Goal: Task Accomplishment & Management: Manage account settings

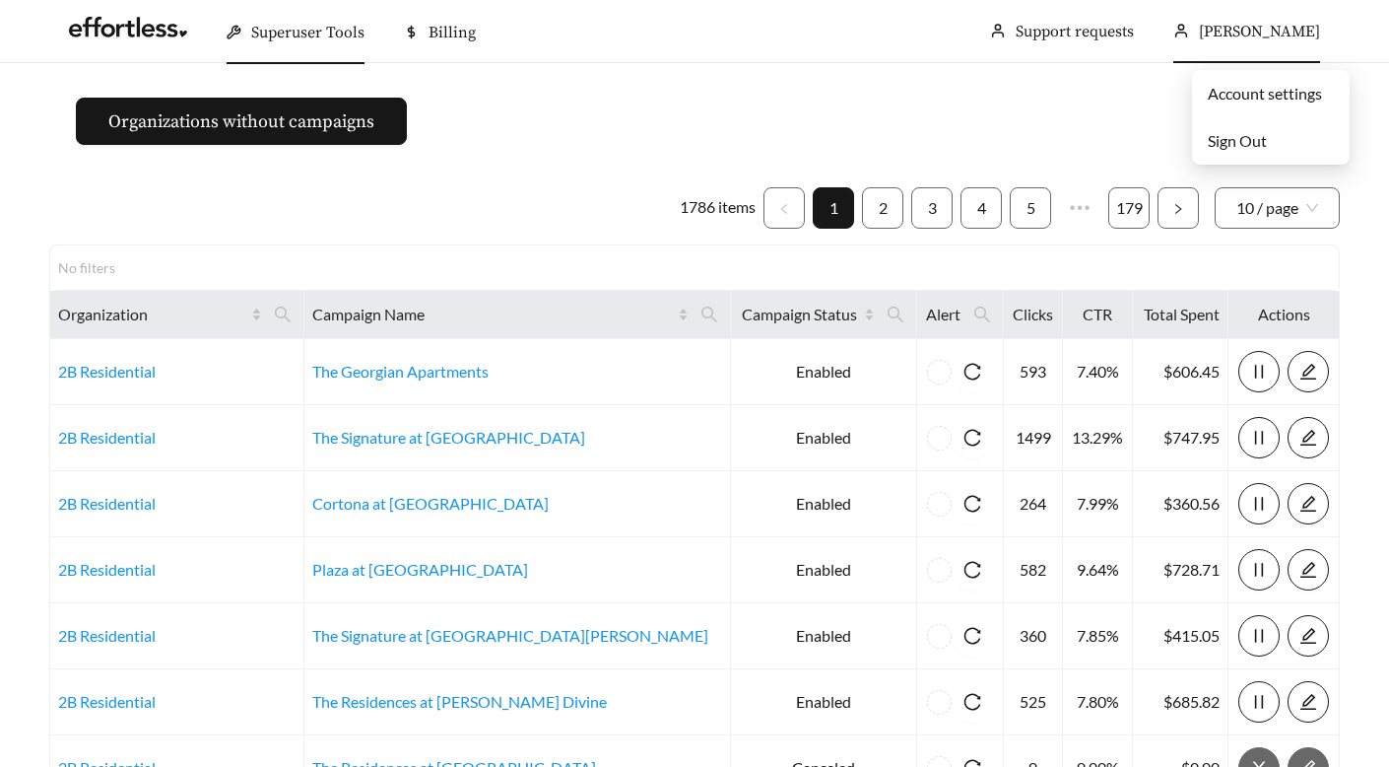
click at [1273, 123] on li "Sign Out" at bounding box center [1271, 140] width 158 height 39
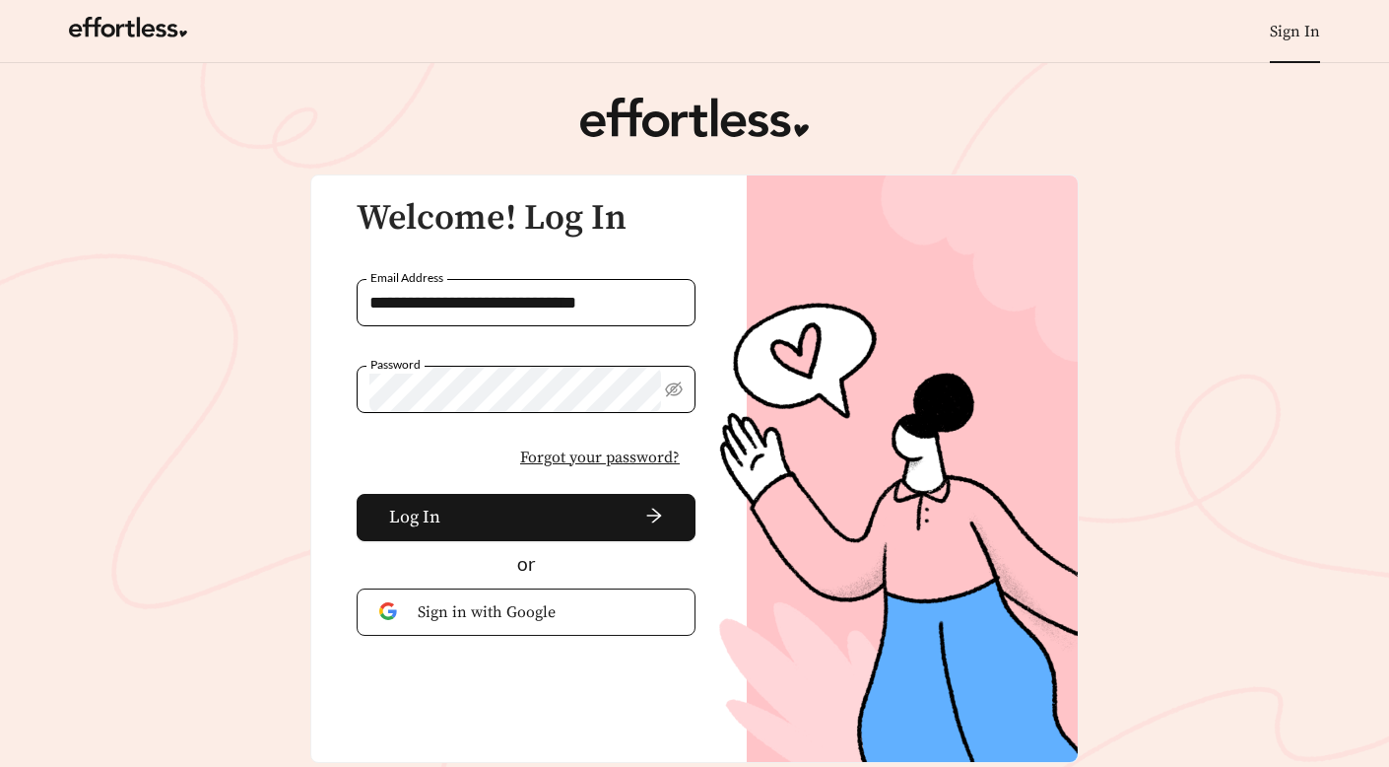
click at [434, 295] on input "**********" at bounding box center [526, 302] width 339 height 47
drag, startPoint x: 667, startPoint y: 307, endPoint x: 213, endPoint y: 224, distance: 461.8
click at [213, 224] on main "**********" at bounding box center [694, 430] width 1389 height 734
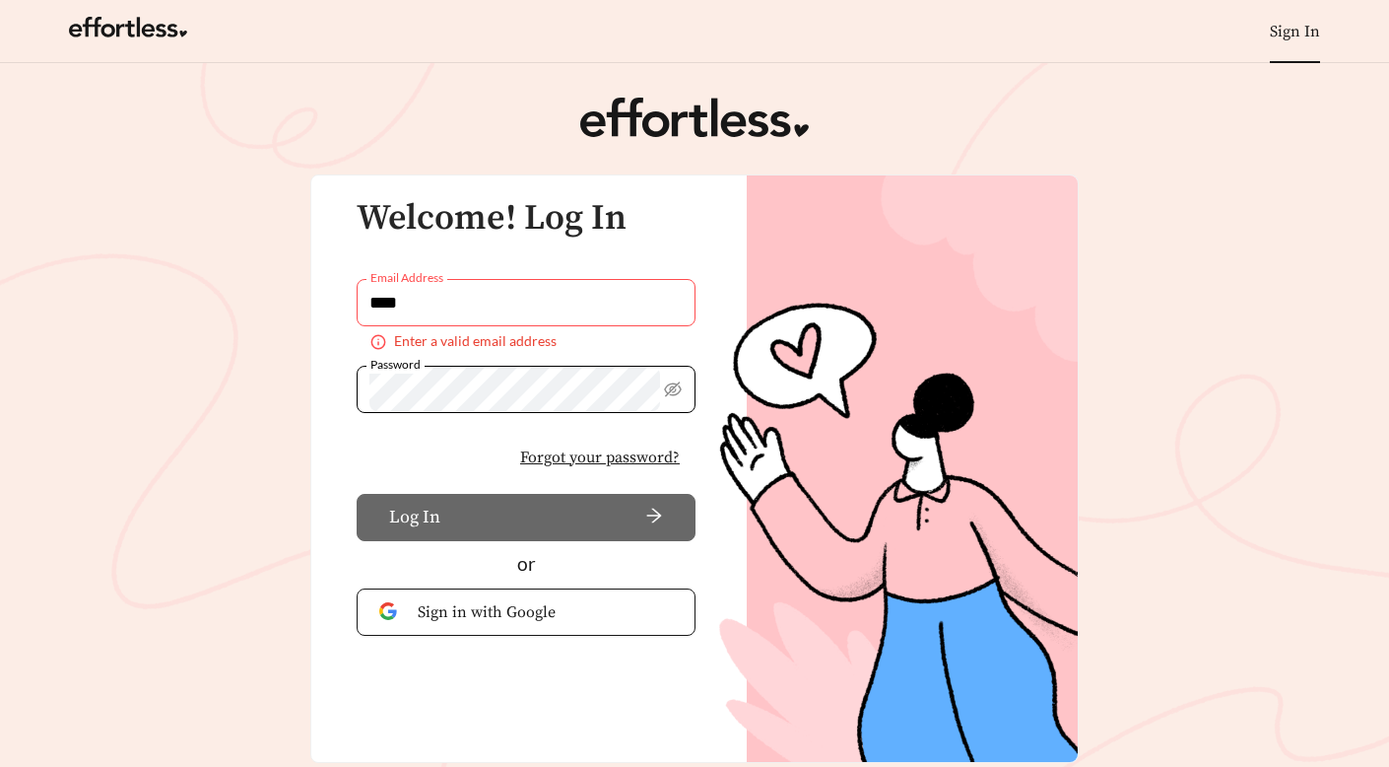
type input "**********"
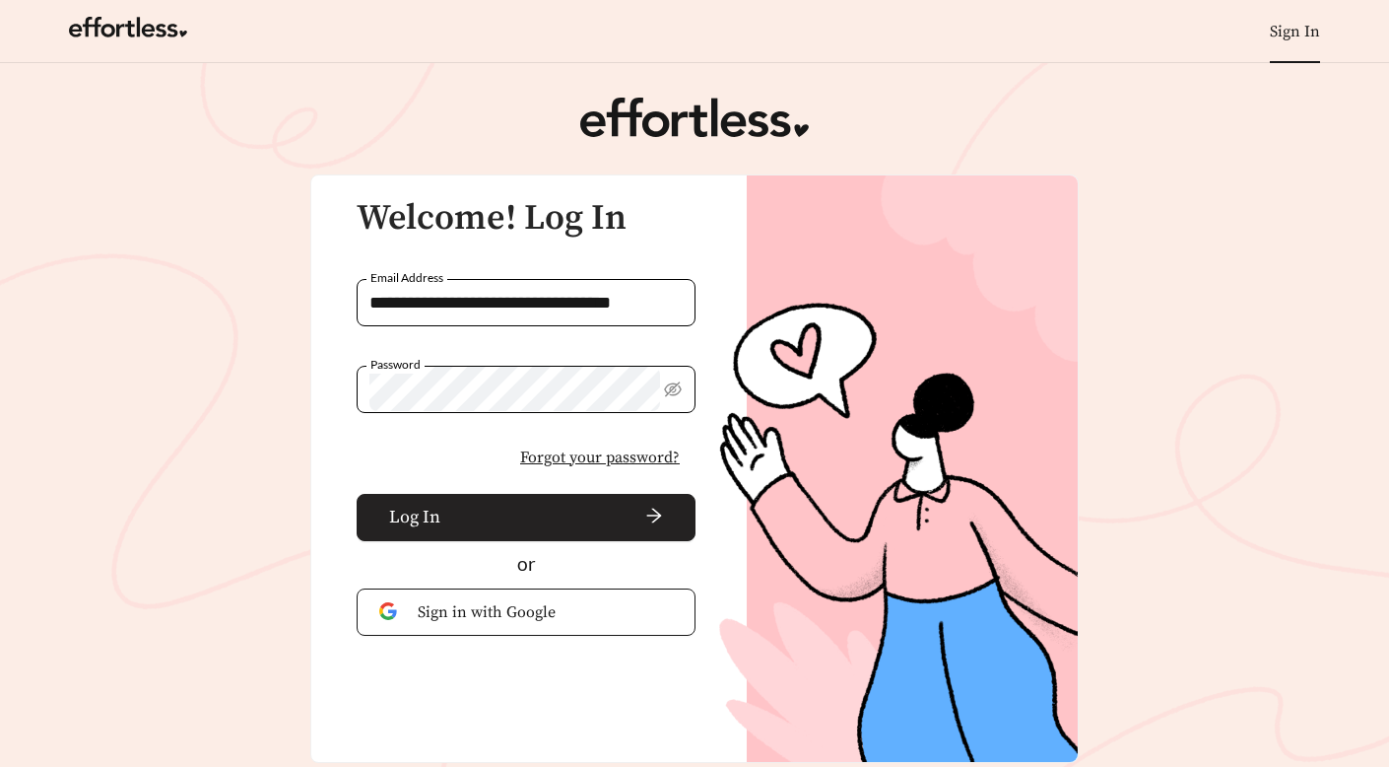
click at [435, 521] on span "Log In" at bounding box center [414, 516] width 51 height 27
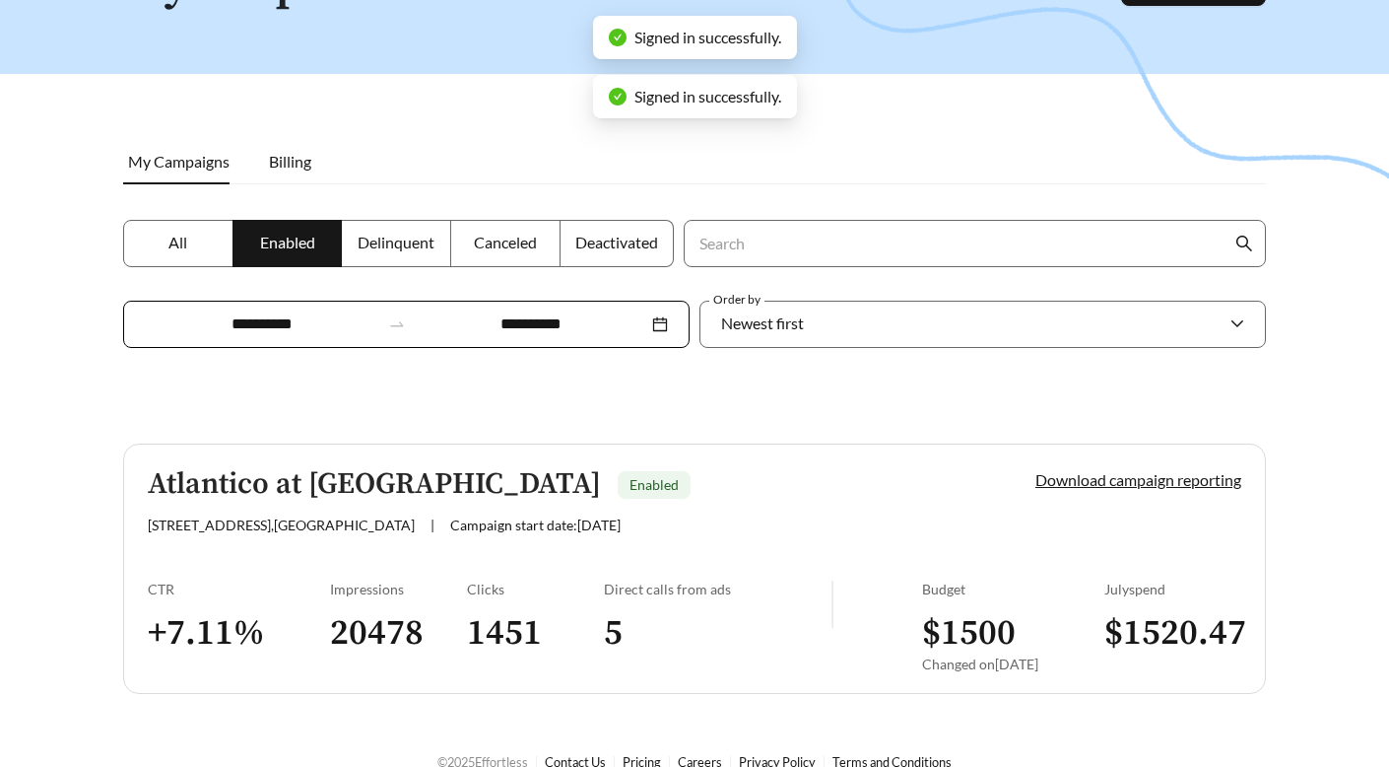
scroll to position [197, 0]
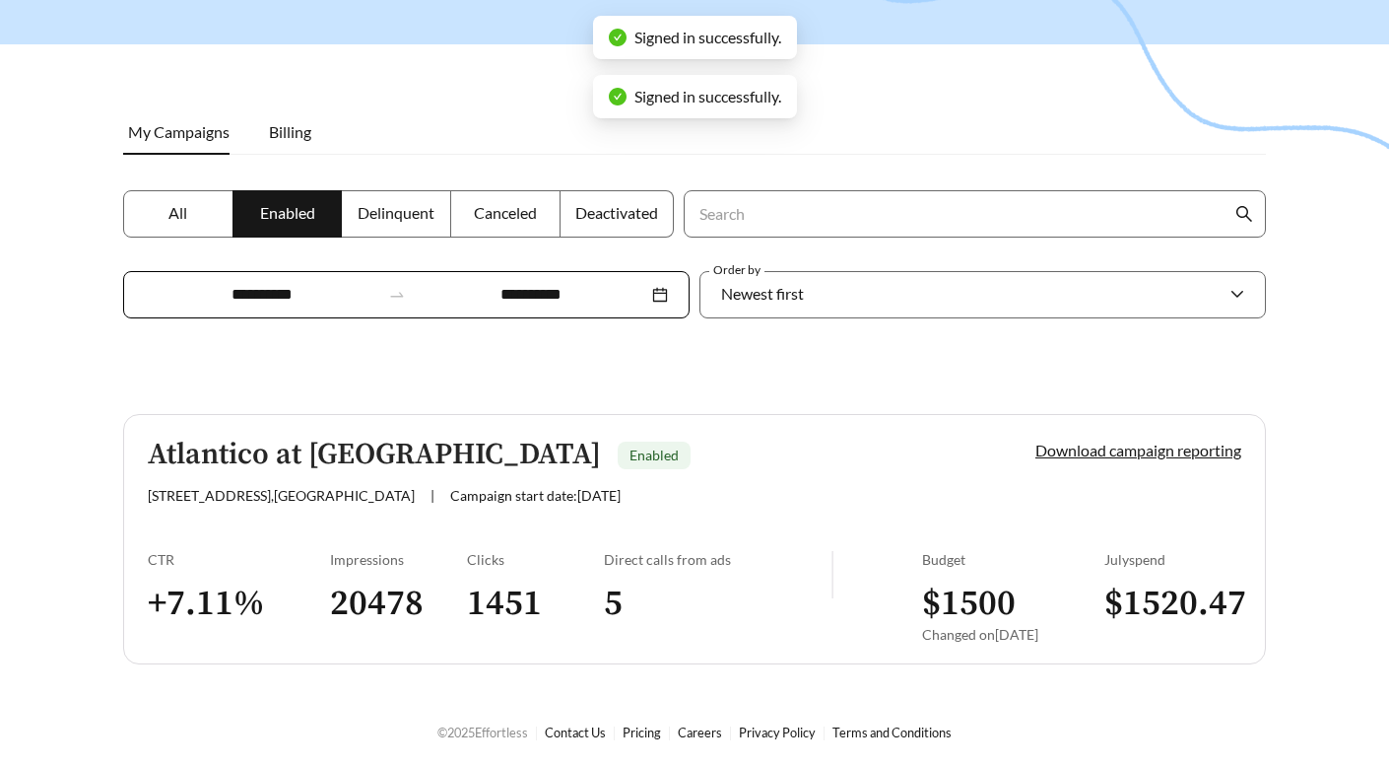
click at [384, 508] on link "Atlantico at [GEOGRAPHIC_DATA] Enabled [STREET_ADDRESS] | Campaign start date: …" at bounding box center [694, 539] width 1143 height 250
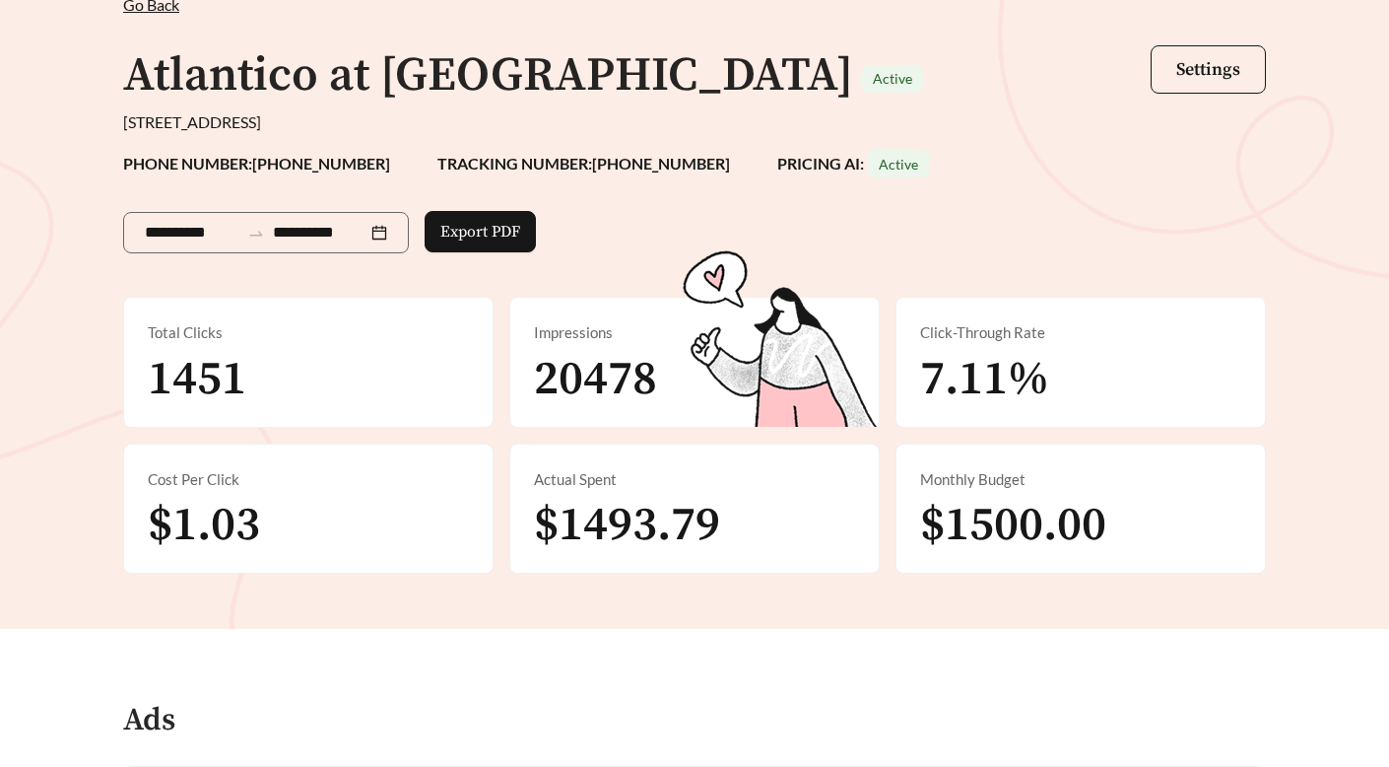
scroll to position [146, 0]
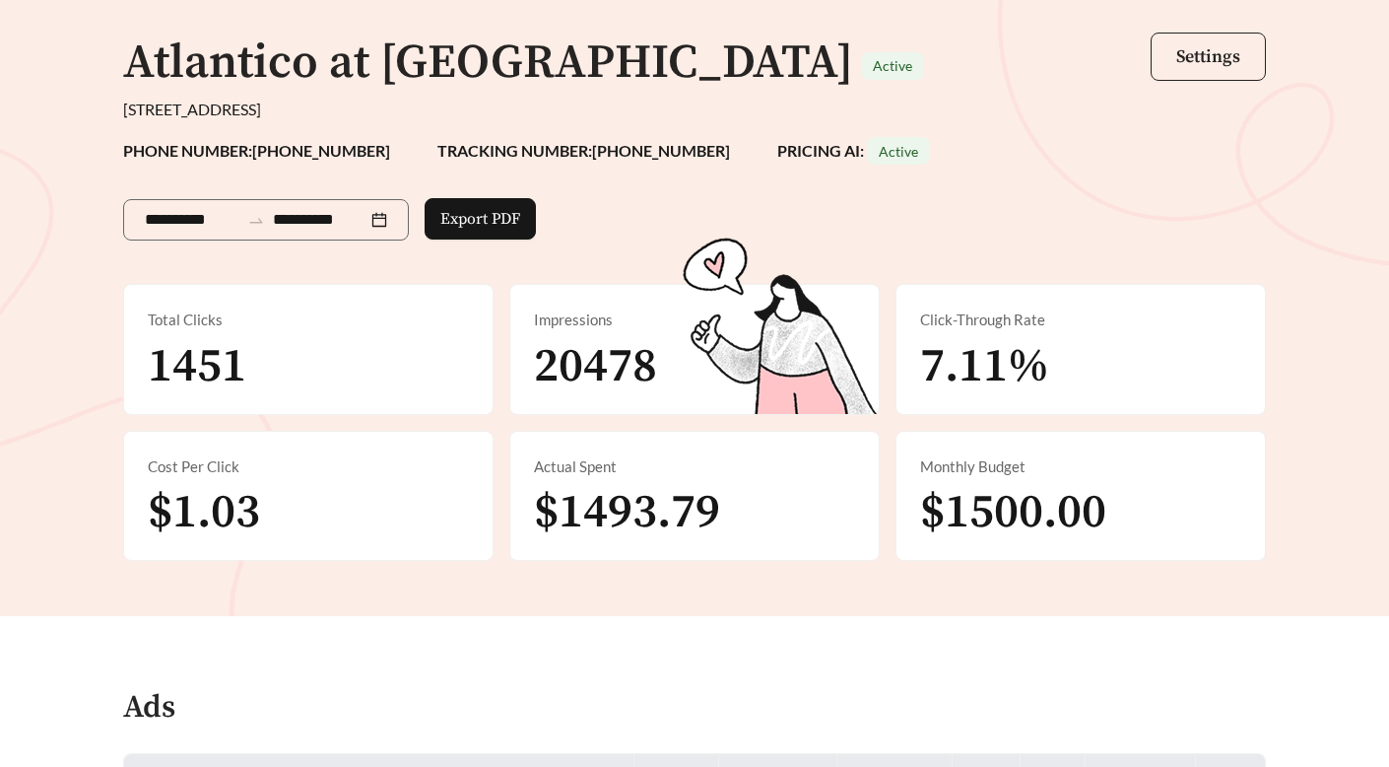
click at [1213, 48] on span "Settings" at bounding box center [1208, 56] width 64 height 23
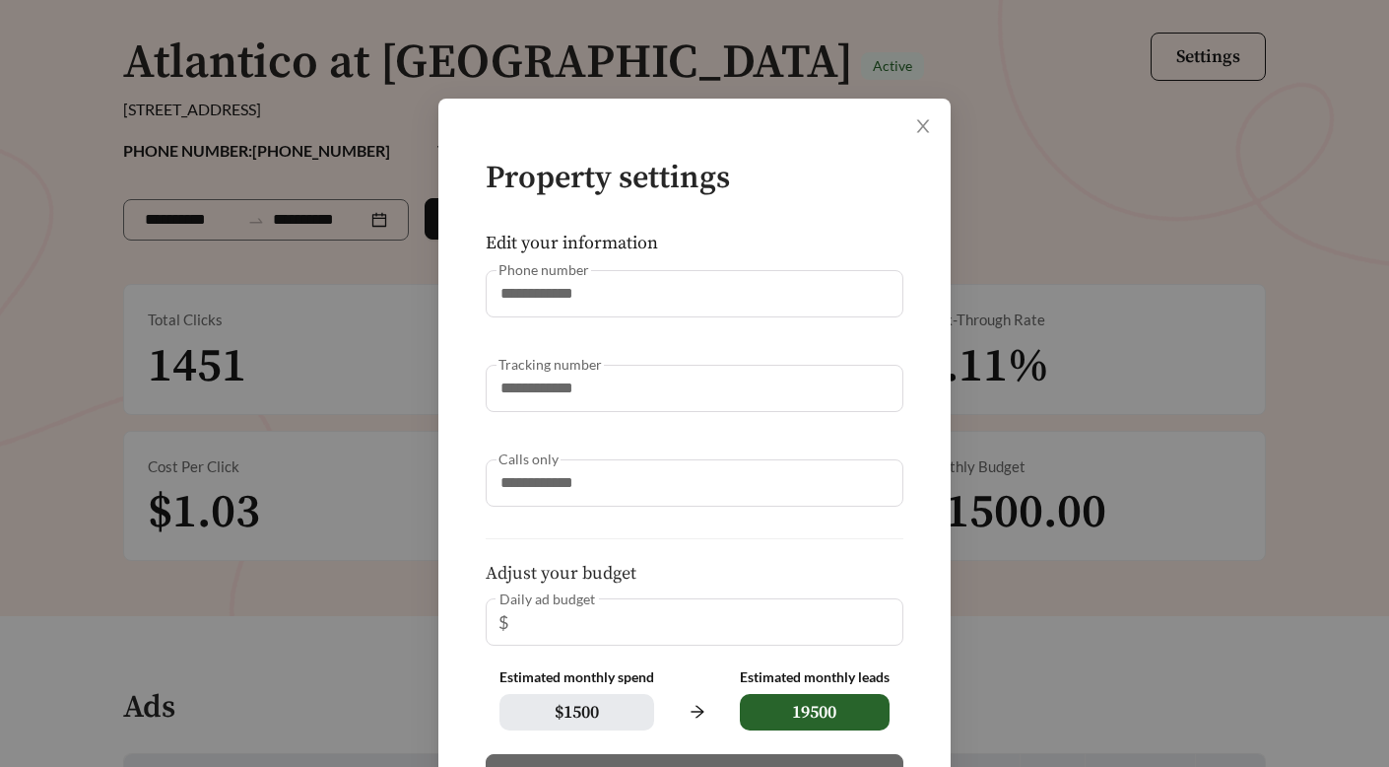
scroll to position [185, 0]
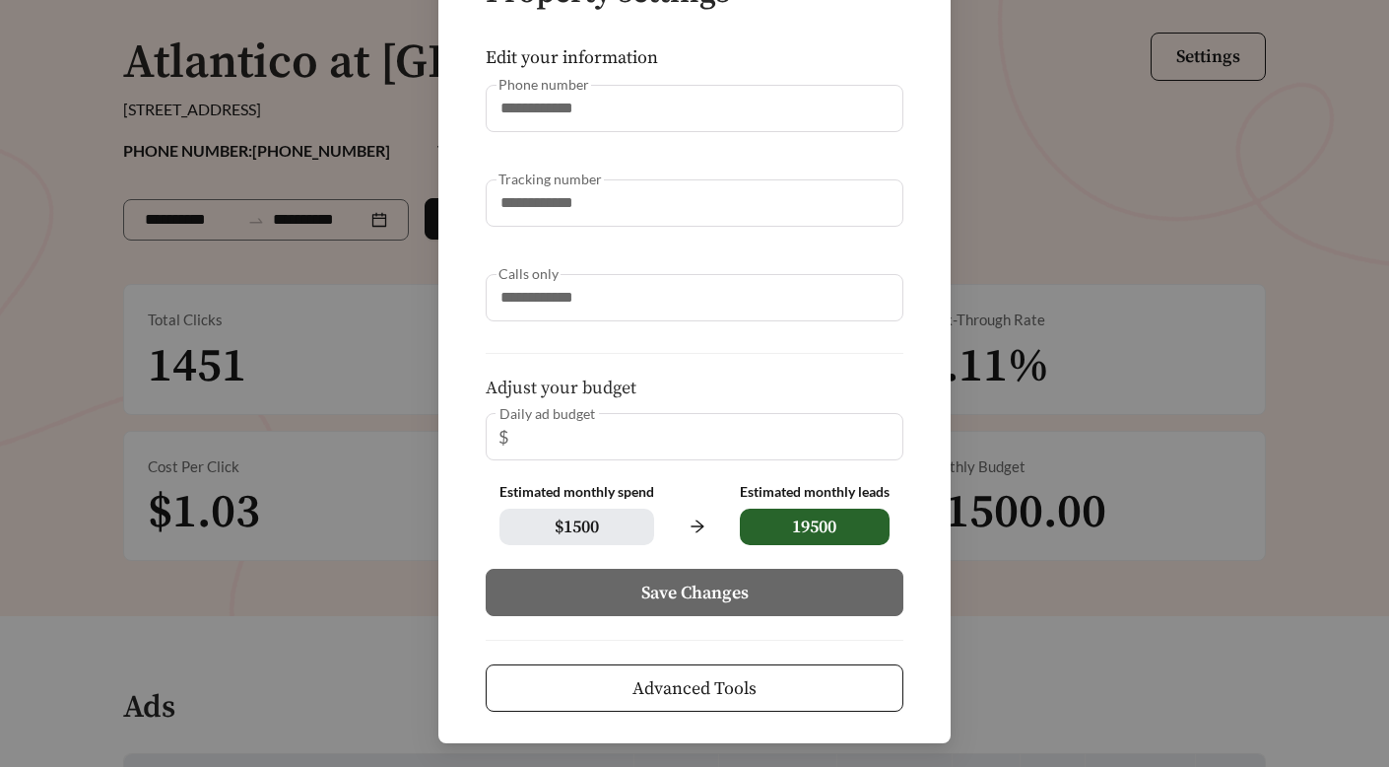
click at [715, 684] on span "Advanced Tools" at bounding box center [695, 688] width 124 height 27
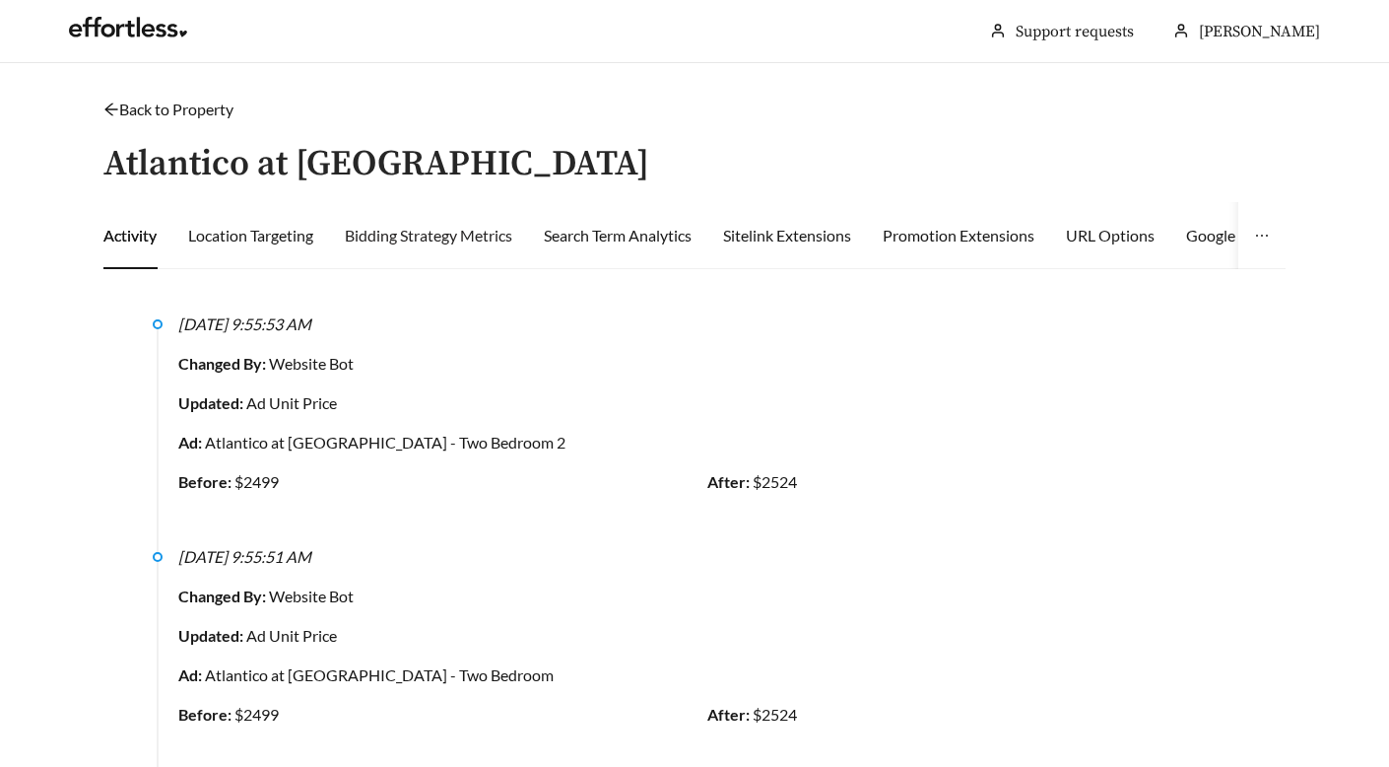
click at [425, 220] on div "Bidding Strategy Metrics" at bounding box center [428, 235] width 167 height 67
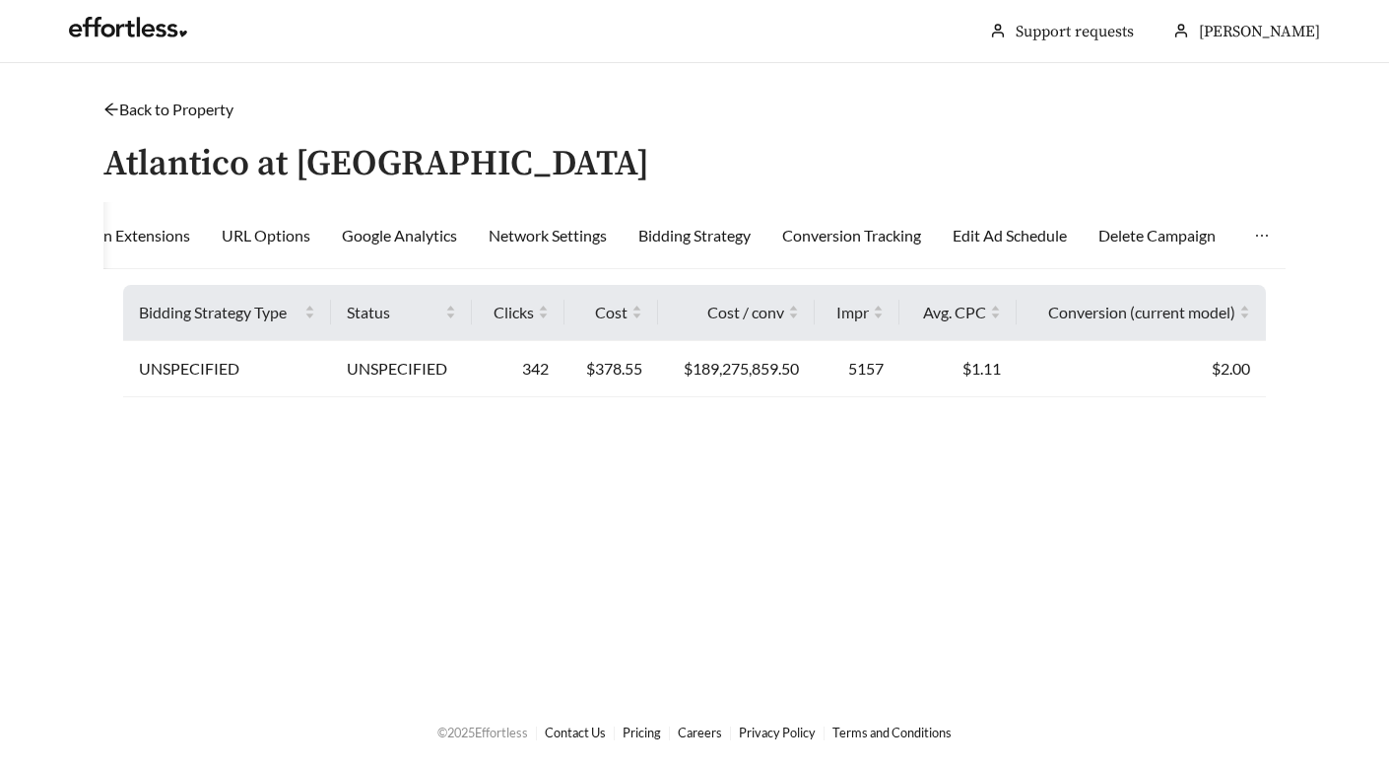
click at [1252, 224] on button "button" at bounding box center [1261, 235] width 47 height 67
click at [696, 233] on div "Bidding Strategy" at bounding box center [694, 236] width 112 height 24
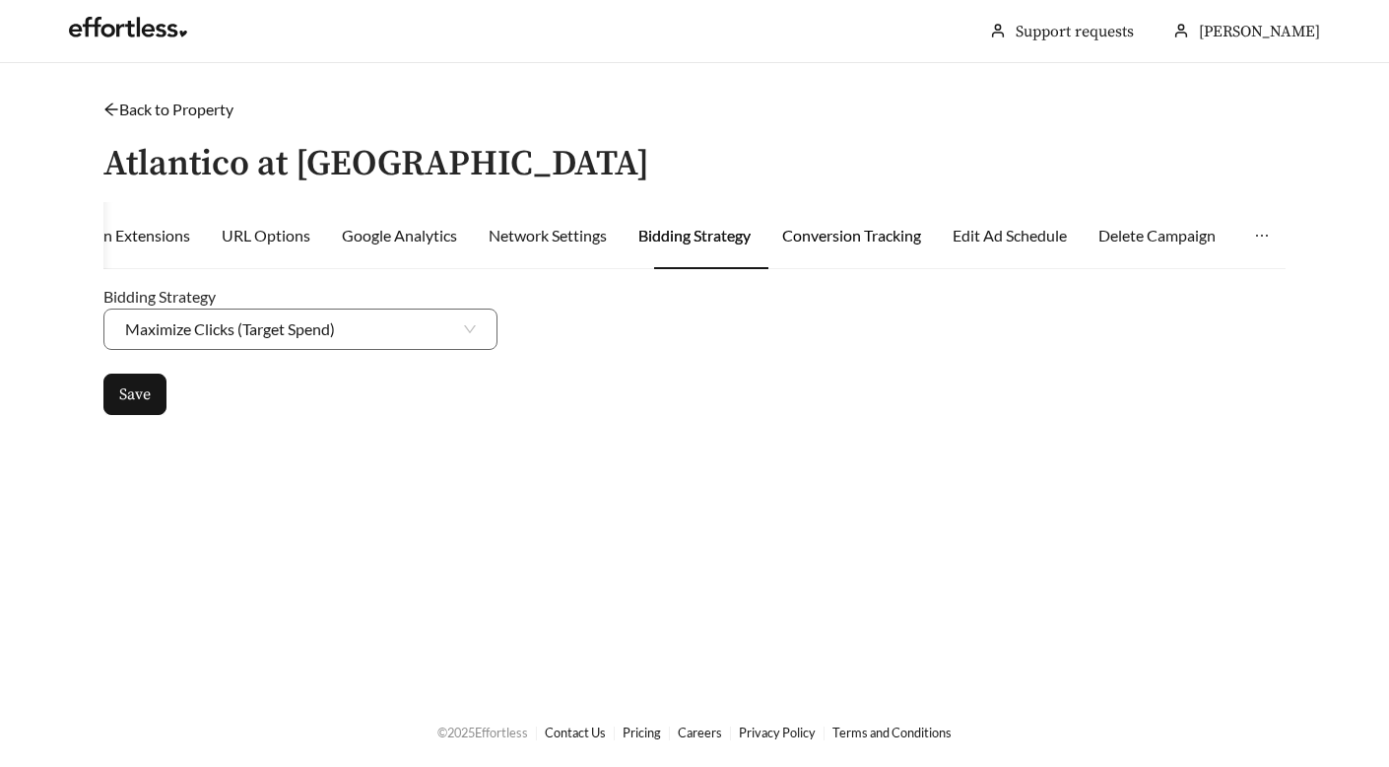
click at [878, 230] on div "Conversion Tracking" at bounding box center [851, 236] width 139 height 24
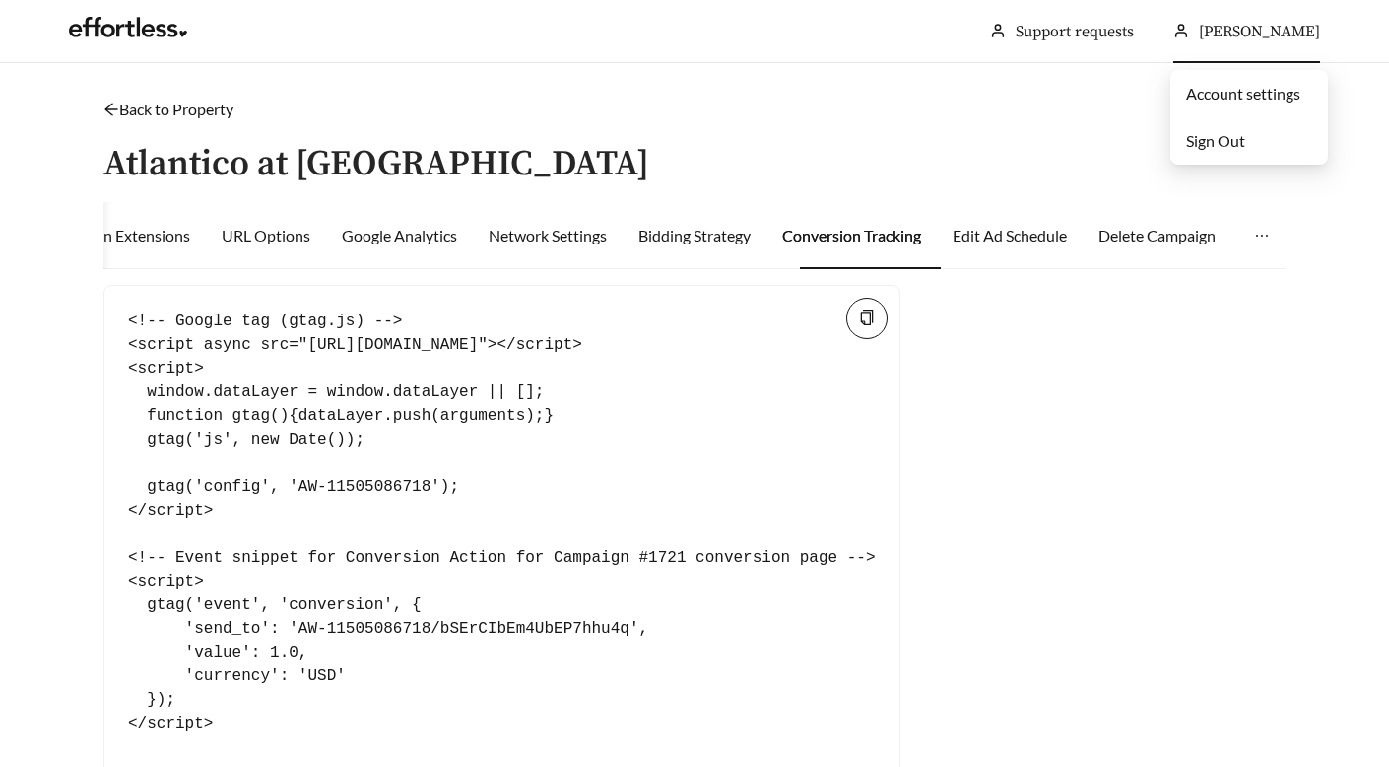
click at [1220, 145] on span "Sign Out" at bounding box center [1215, 140] width 59 height 19
